Goal: Transaction & Acquisition: Purchase product/service

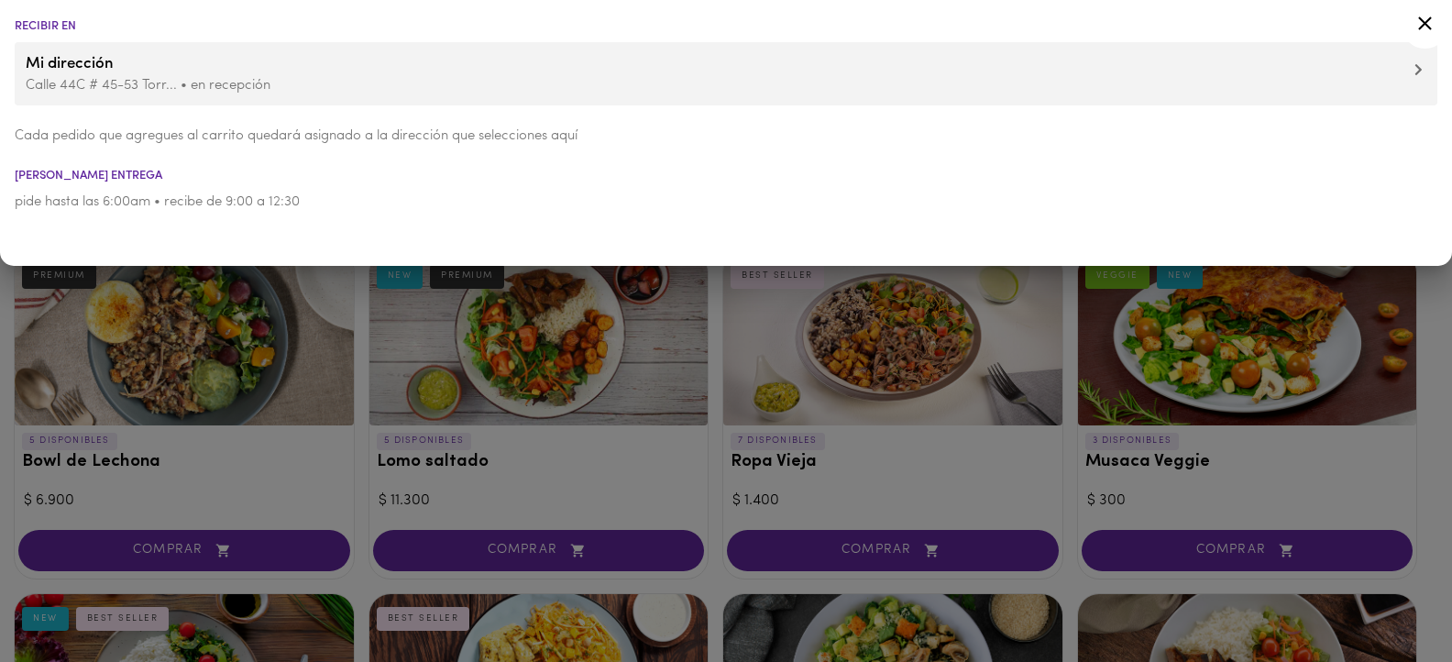
click at [1423, 17] on icon at bounding box center [1424, 23] width 23 height 23
click at [1421, 25] on icon at bounding box center [1424, 23] width 23 height 23
click at [929, 402] on div at bounding box center [726, 331] width 1452 height 662
click at [1417, 22] on icon at bounding box center [1424, 23] width 23 height 23
click at [1421, 15] on icon at bounding box center [1424, 23] width 23 height 23
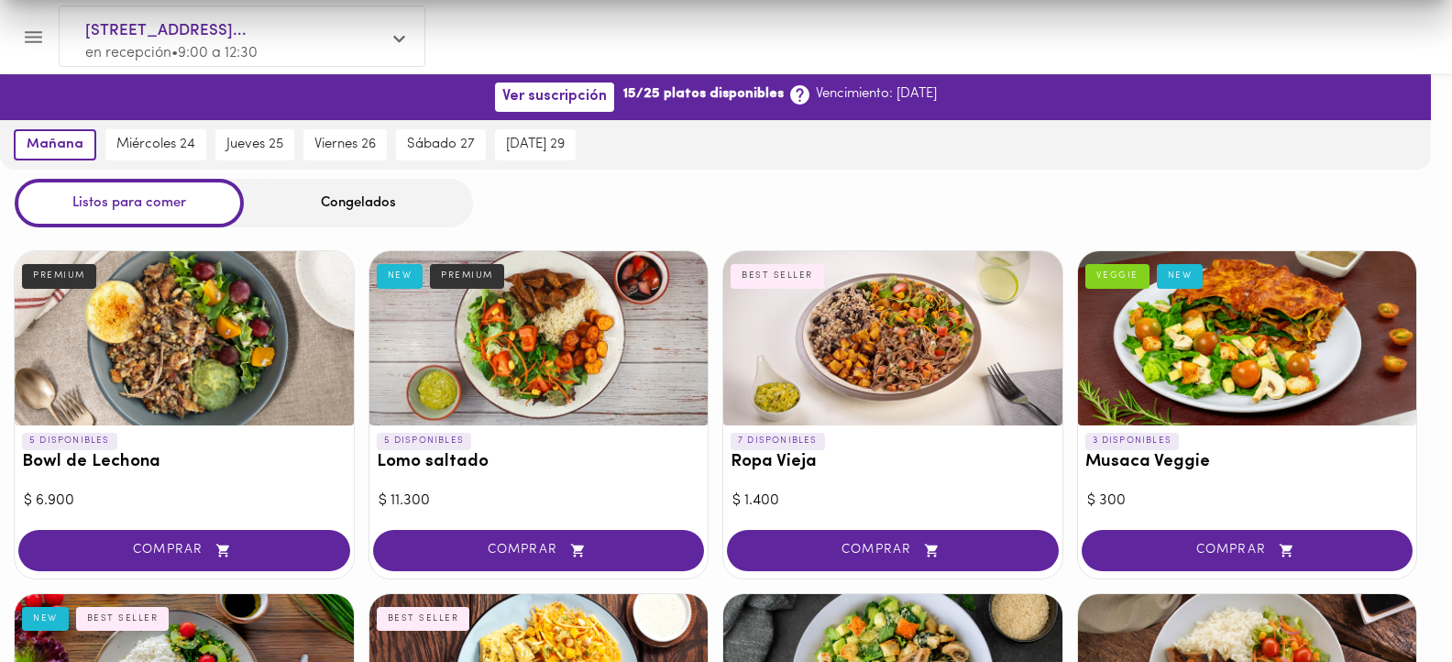
click at [1423, 26] on header at bounding box center [726, 36] width 1452 height 73
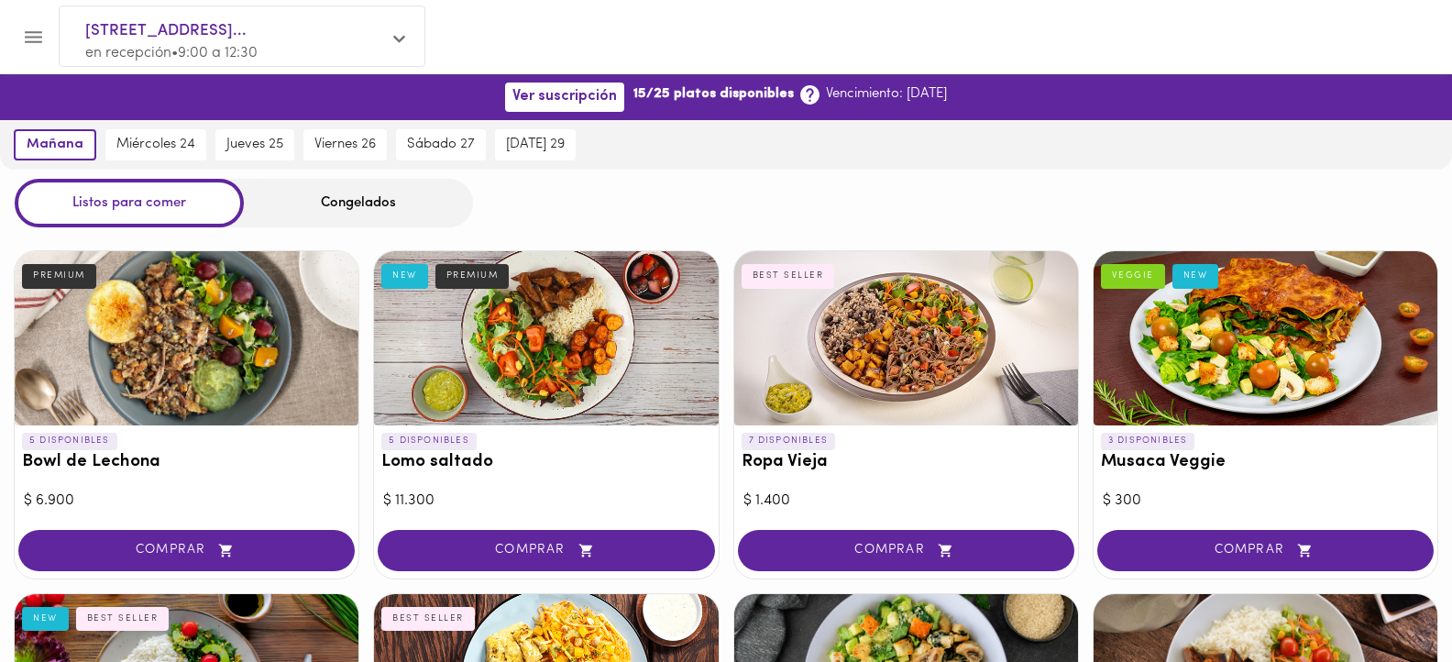
click at [1421, 21] on header at bounding box center [726, 36] width 1452 height 73
click at [1359, 315] on div at bounding box center [1265, 338] width 344 height 174
click at [1427, 24] on div at bounding box center [726, 331] width 1452 height 662
